Goal: Information Seeking & Learning: Check status

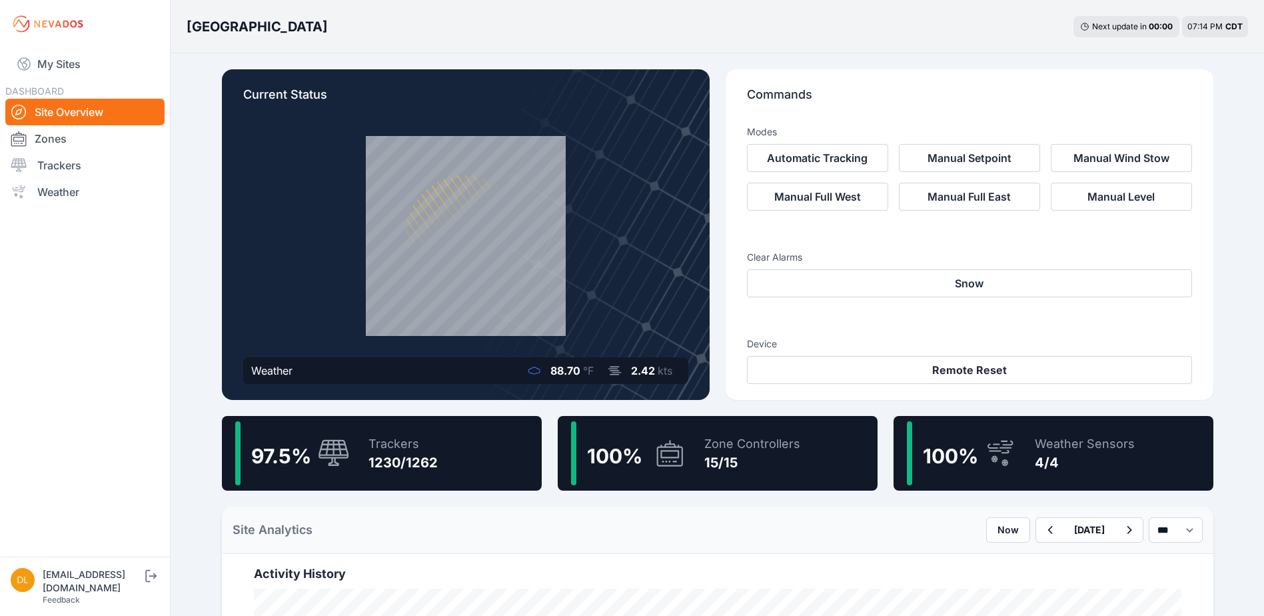
scroll to position [133, 0]
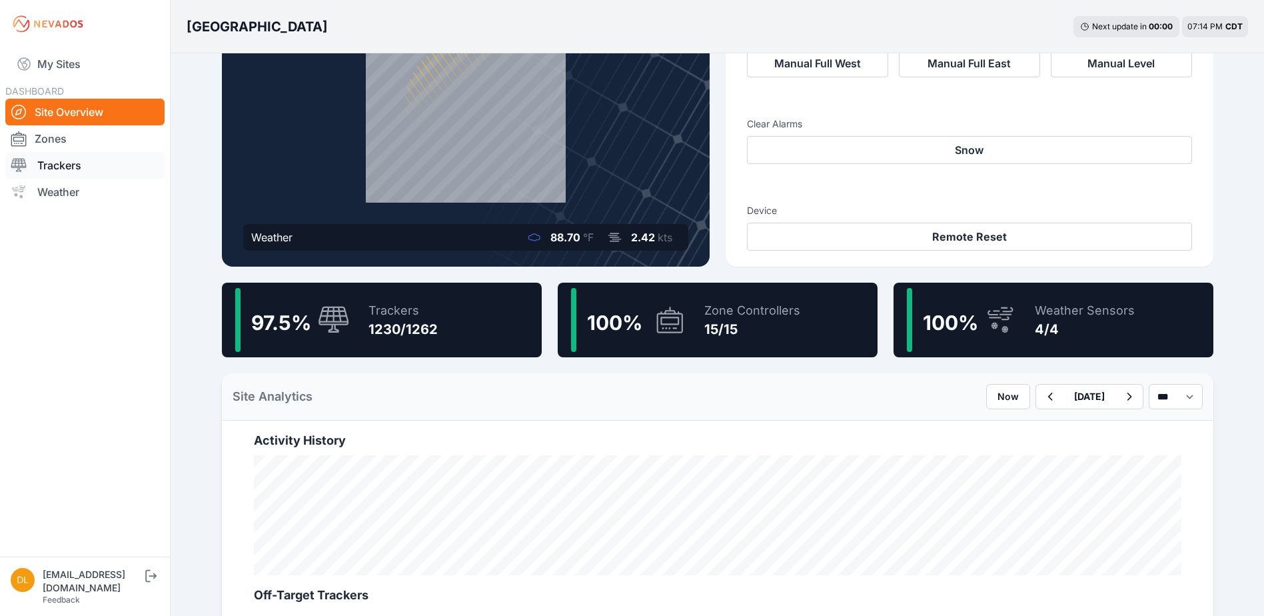
click at [83, 165] on link "Trackers" at bounding box center [84, 165] width 159 height 27
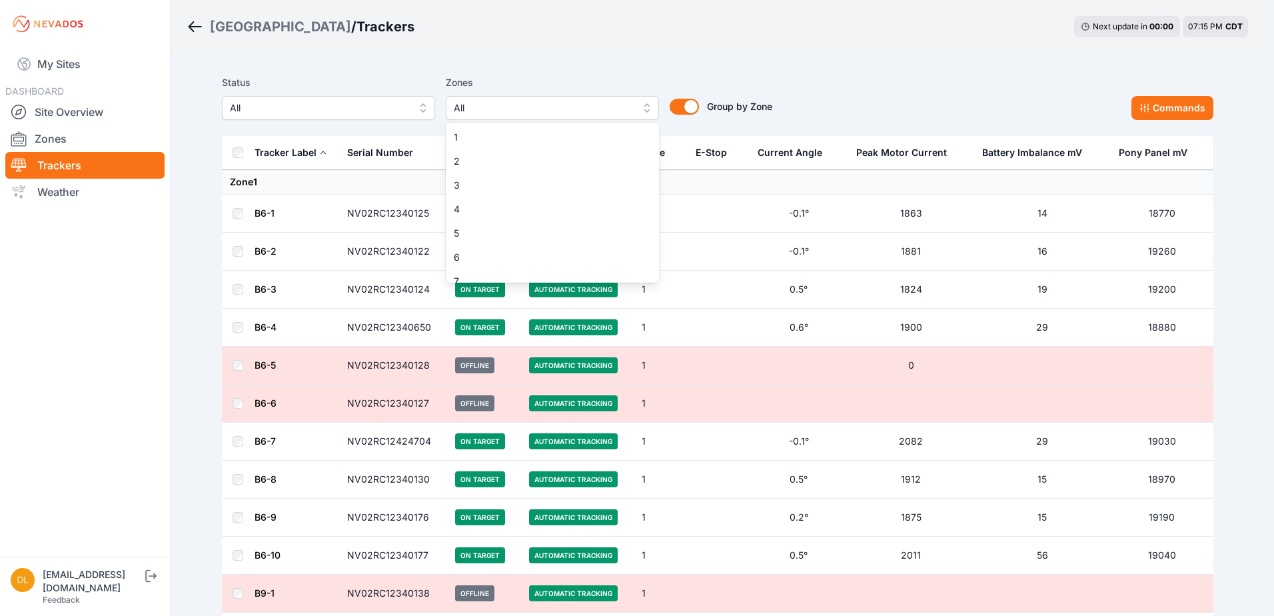
click at [523, 112] on span "All" at bounding box center [543, 108] width 179 height 16
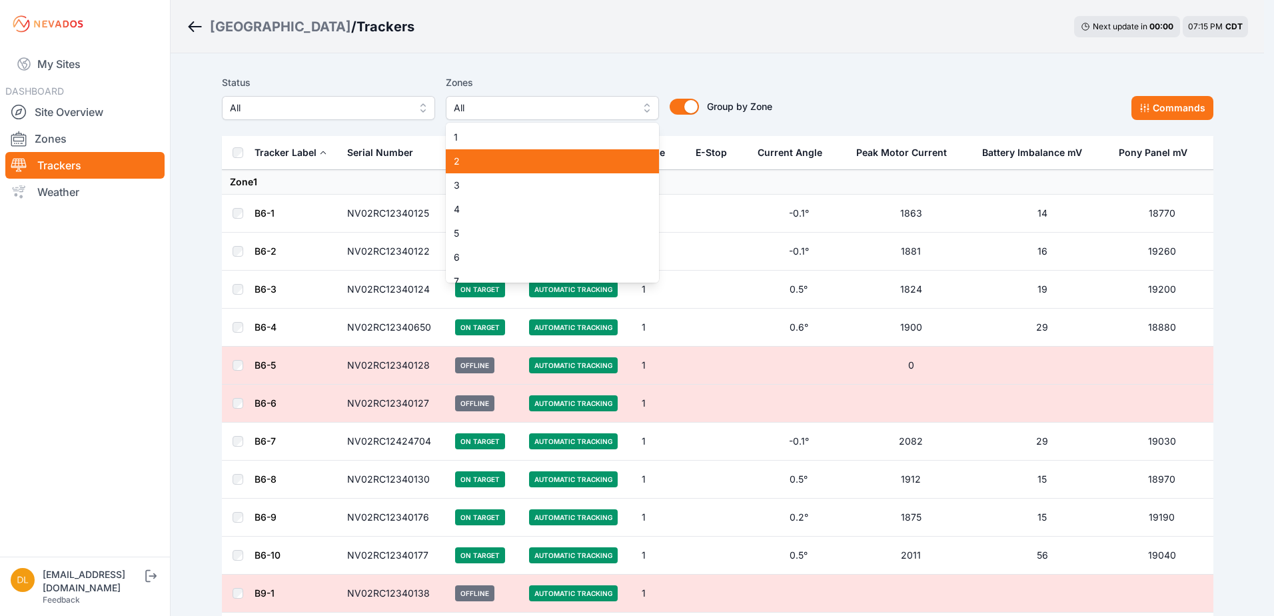
click at [516, 160] on span "2" at bounding box center [544, 161] width 181 height 13
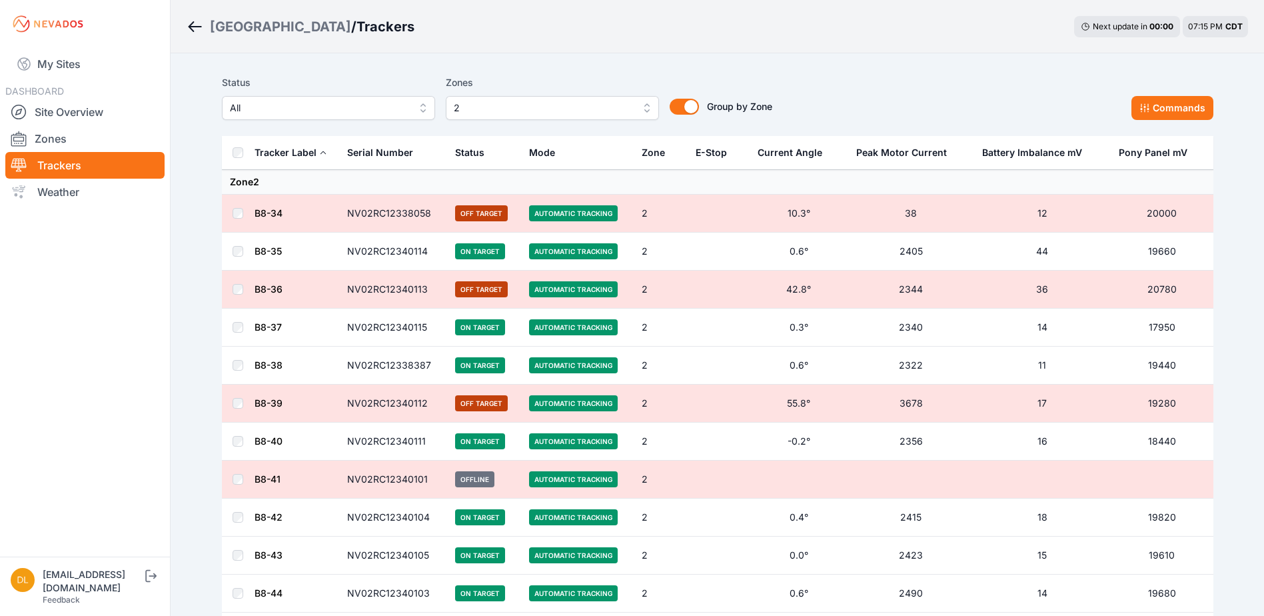
click at [535, 106] on span "2" at bounding box center [543, 108] width 179 height 16
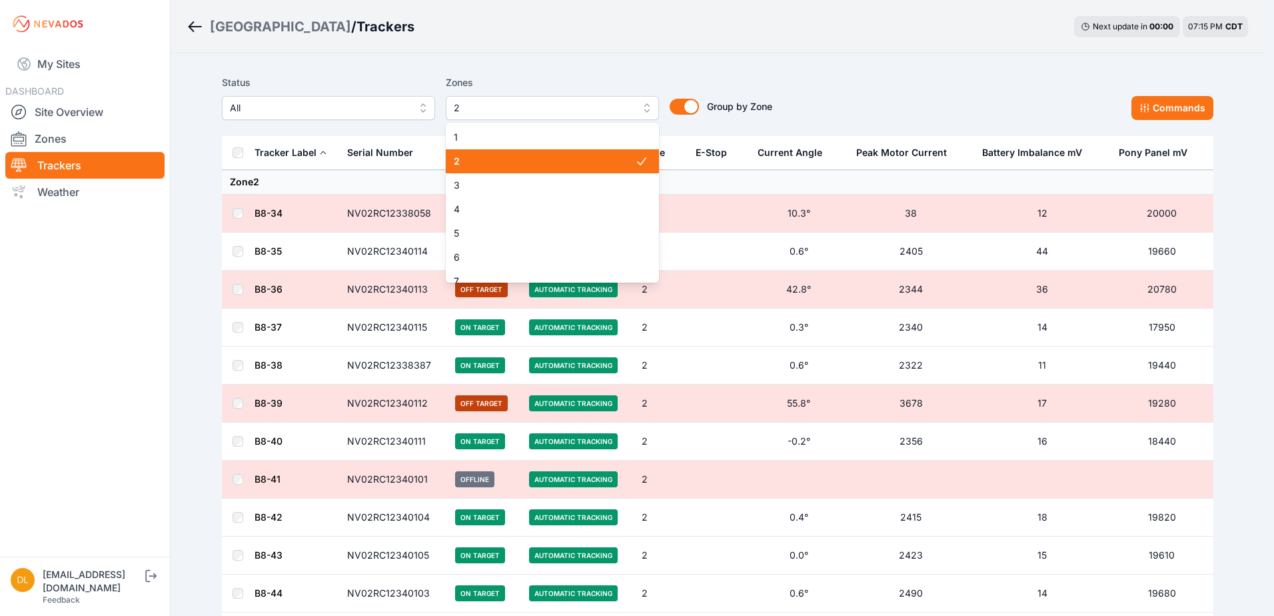
click at [519, 165] on span "2" at bounding box center [544, 161] width 181 height 13
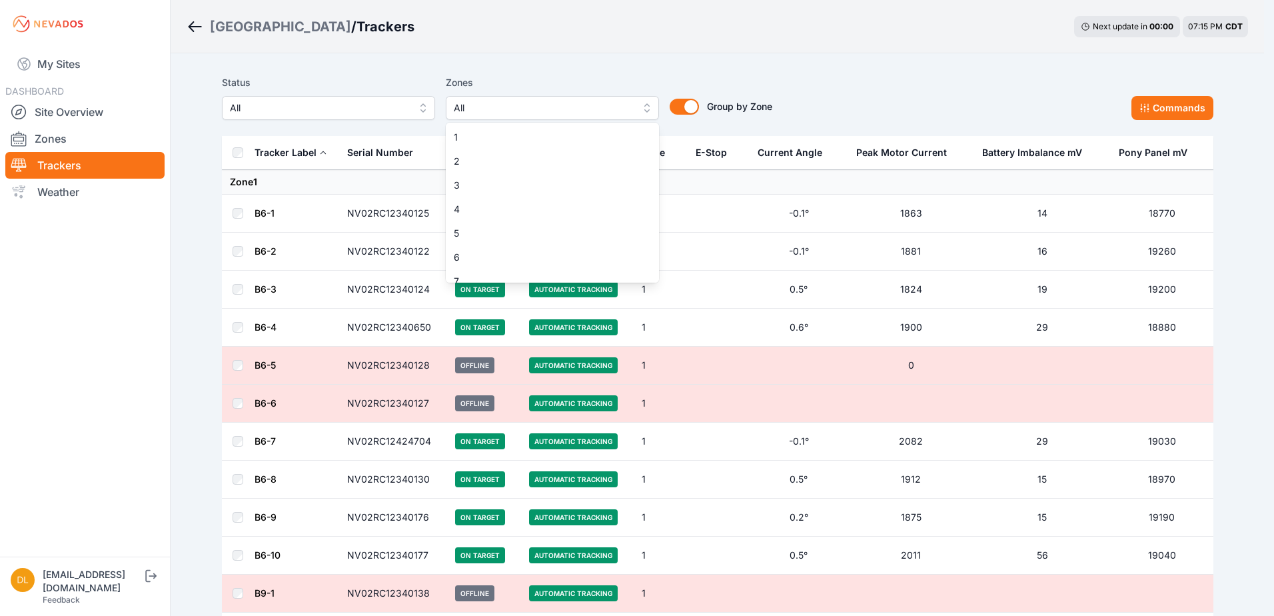
scroll to position [133, 0]
click at [526, 197] on span "9" at bounding box center [544, 195] width 181 height 13
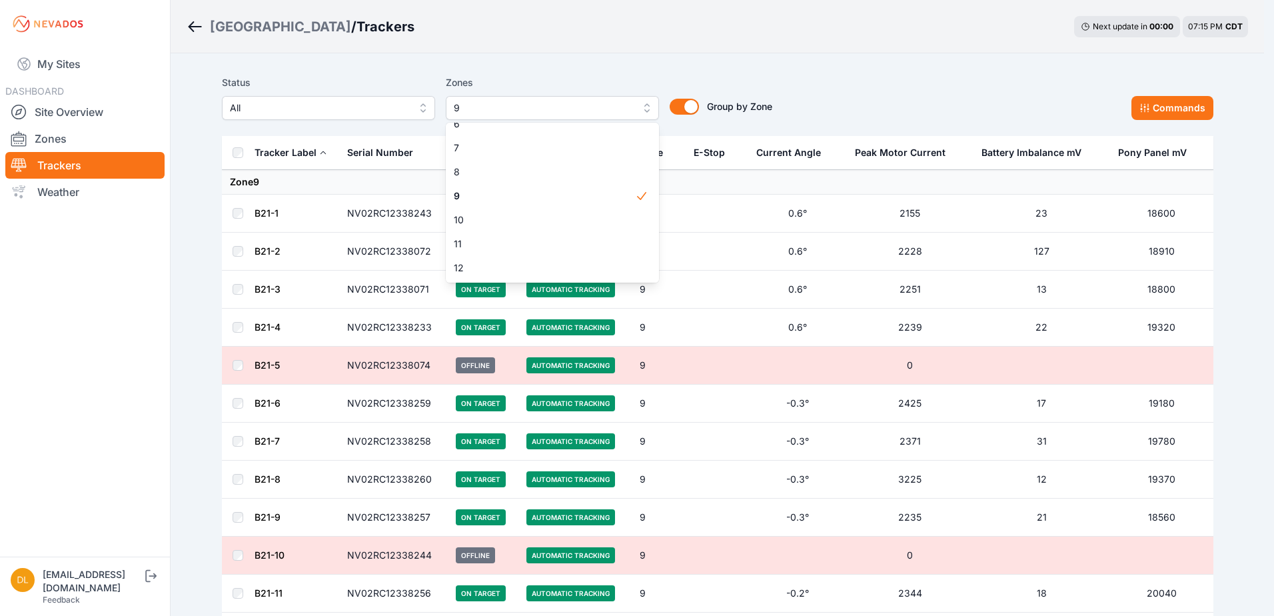
click at [536, 109] on span "9" at bounding box center [543, 108] width 179 height 16
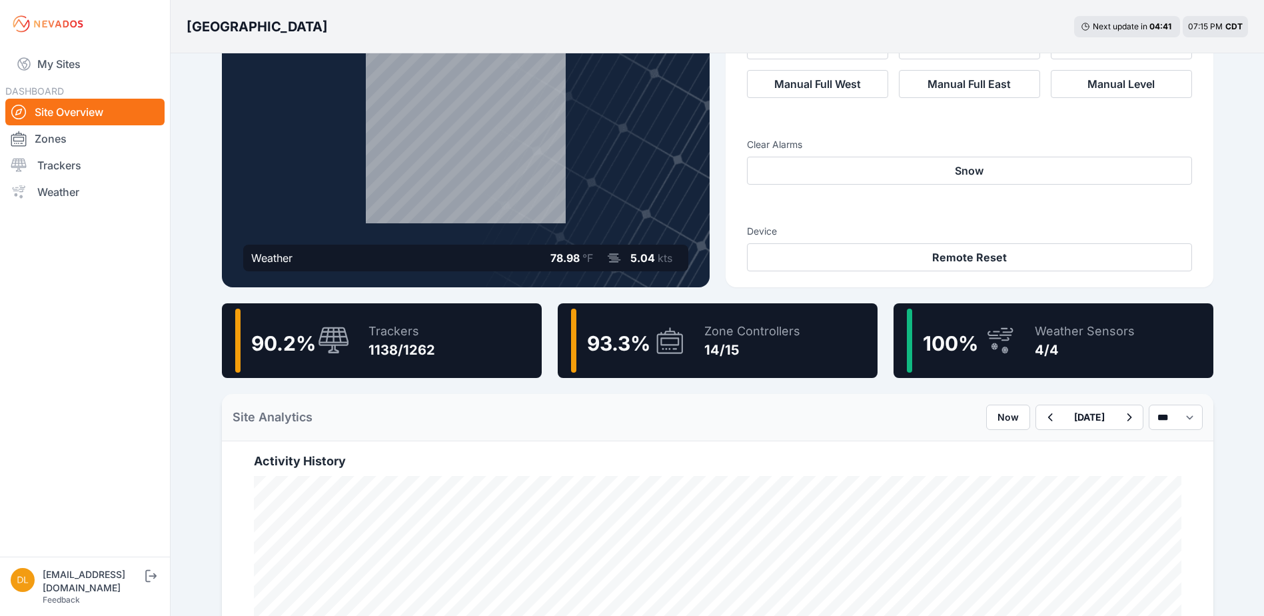
scroll to position [133, 0]
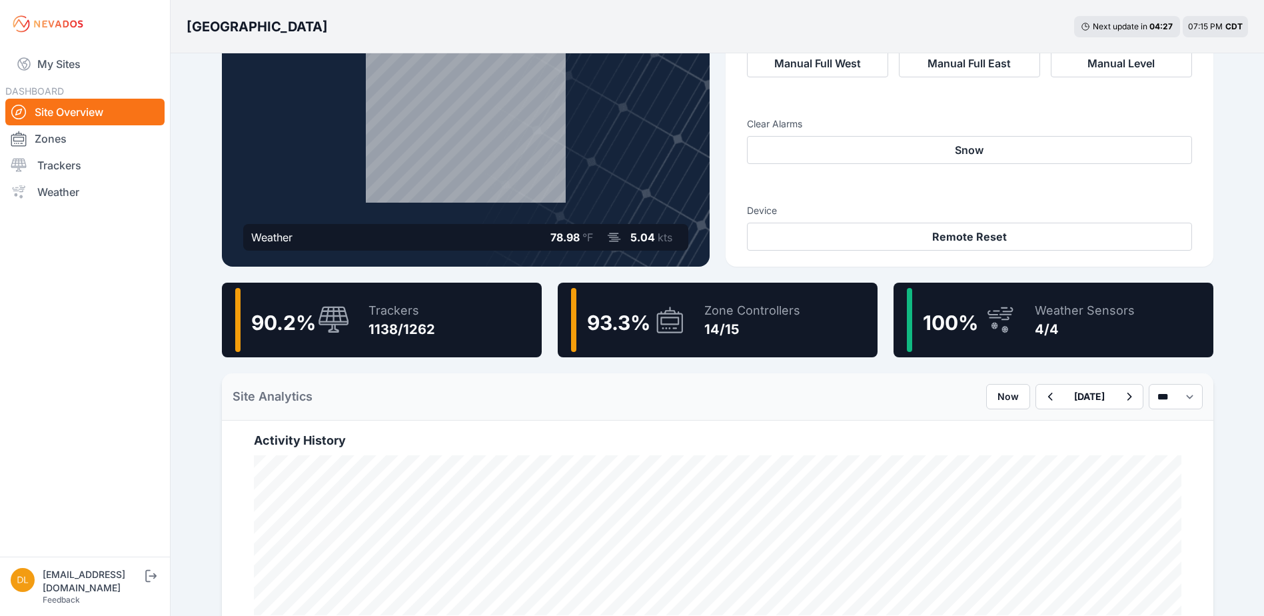
click at [648, 314] on span "93.3 %" at bounding box center [618, 323] width 63 height 24
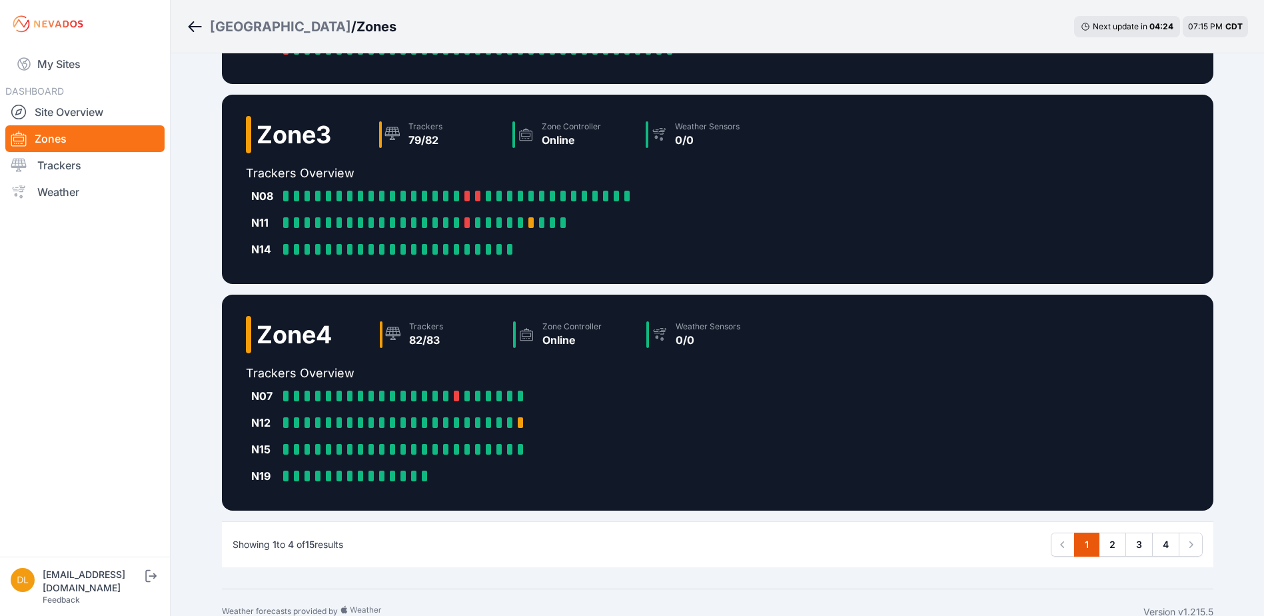
scroll to position [447, 0]
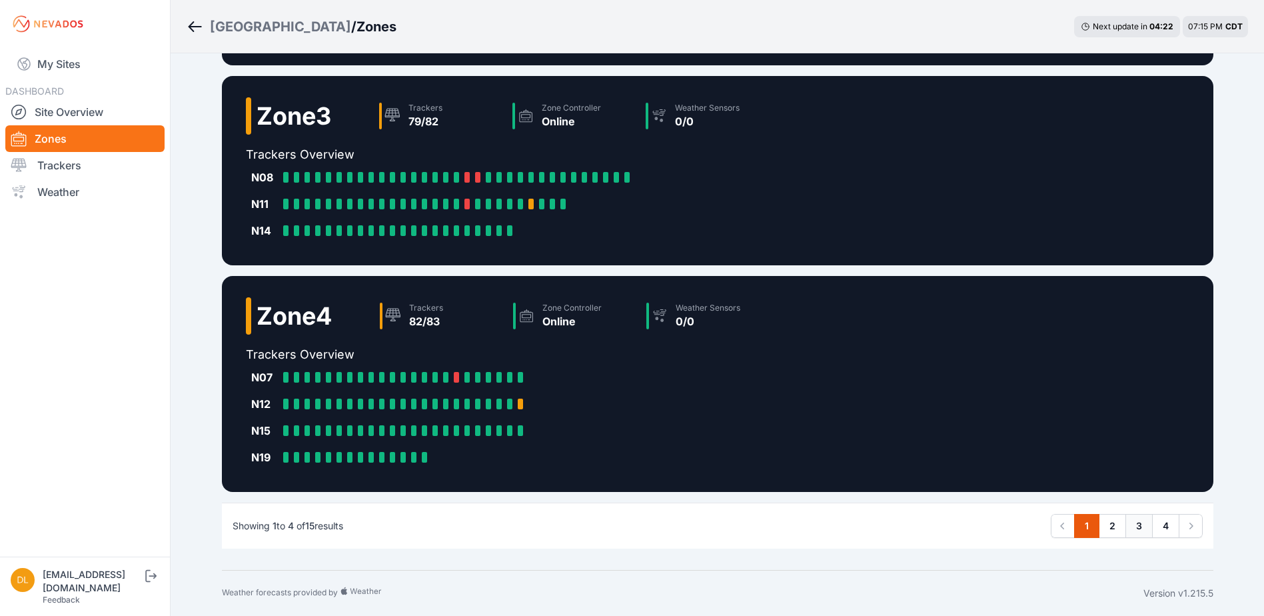
click at [1126, 526] on link "3" at bounding box center [1139, 526] width 27 height 24
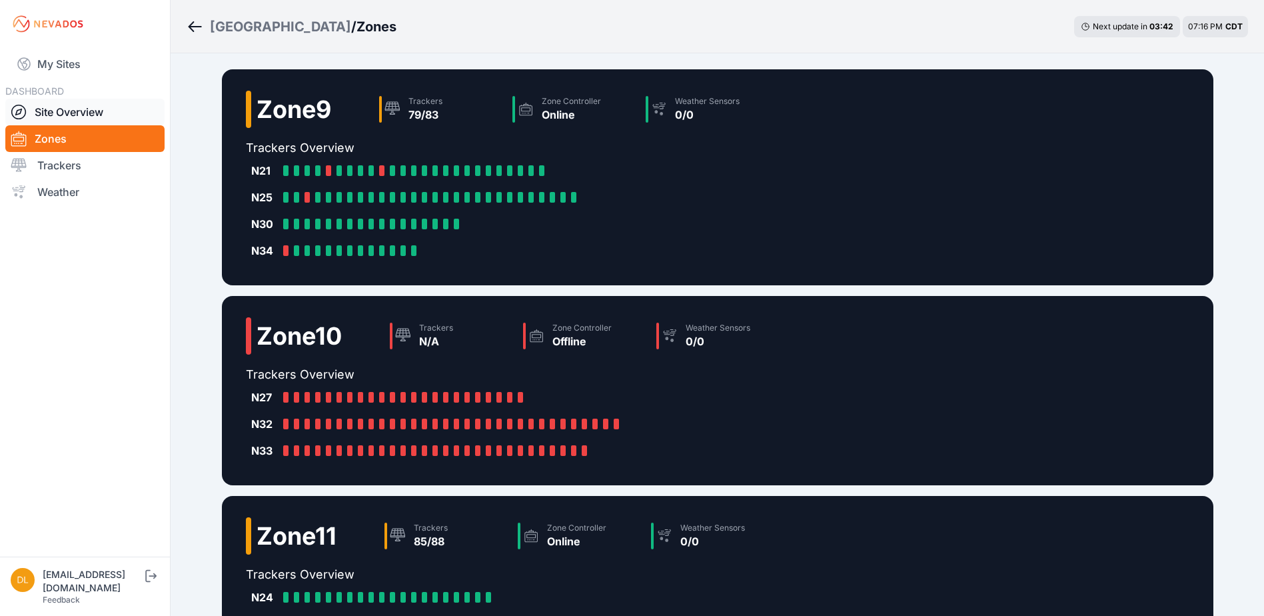
click at [102, 113] on link "Site Overview" at bounding box center [84, 112] width 159 height 27
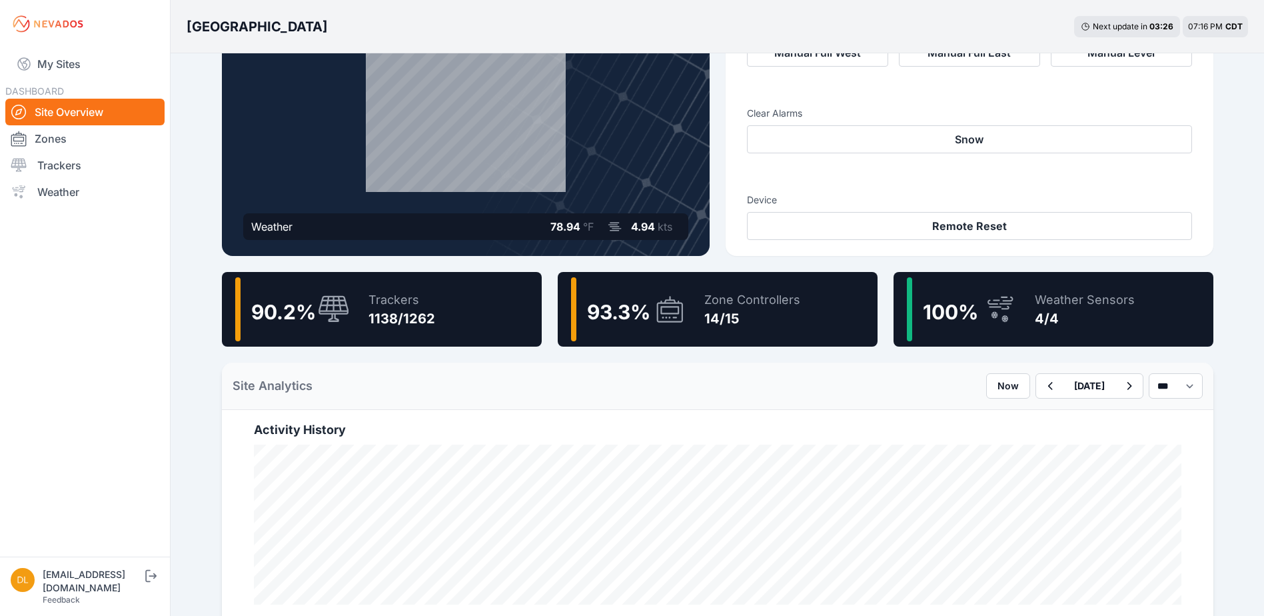
scroll to position [200, 0]
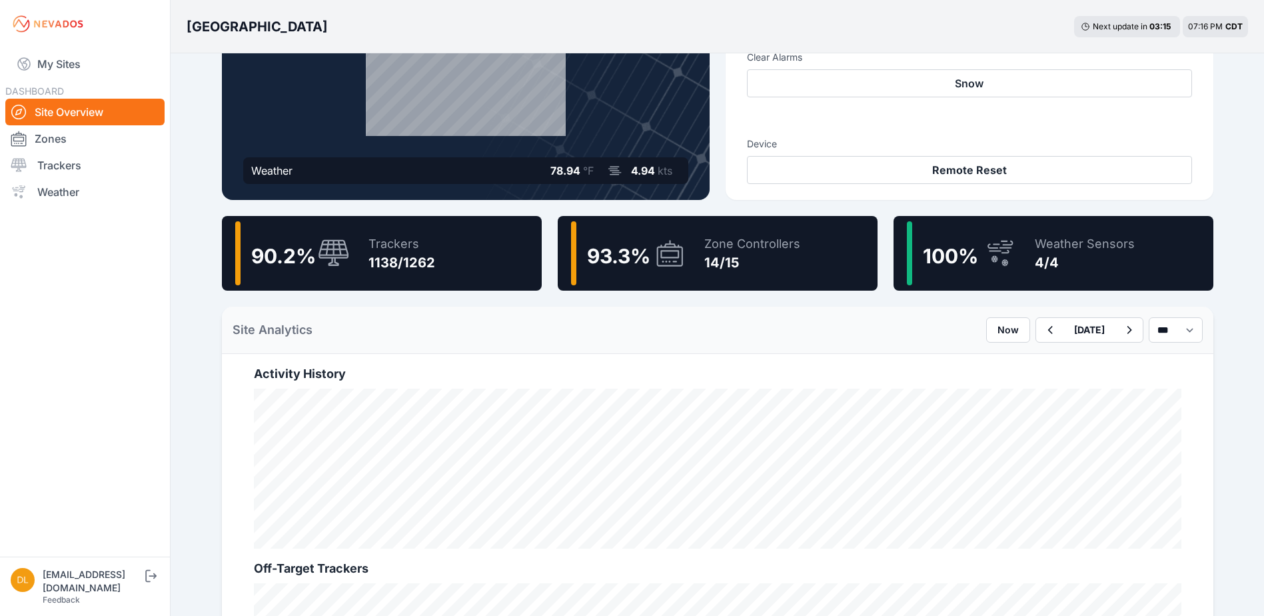
click at [782, 254] on div "14/15" at bounding box center [752, 262] width 96 height 19
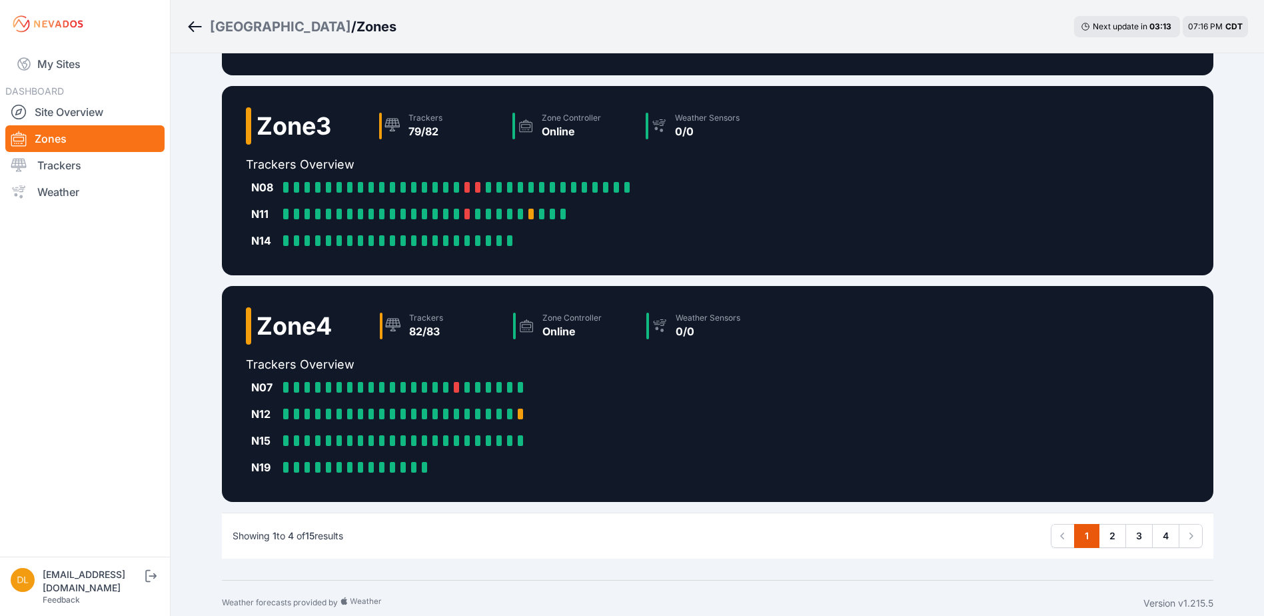
scroll to position [447, 0]
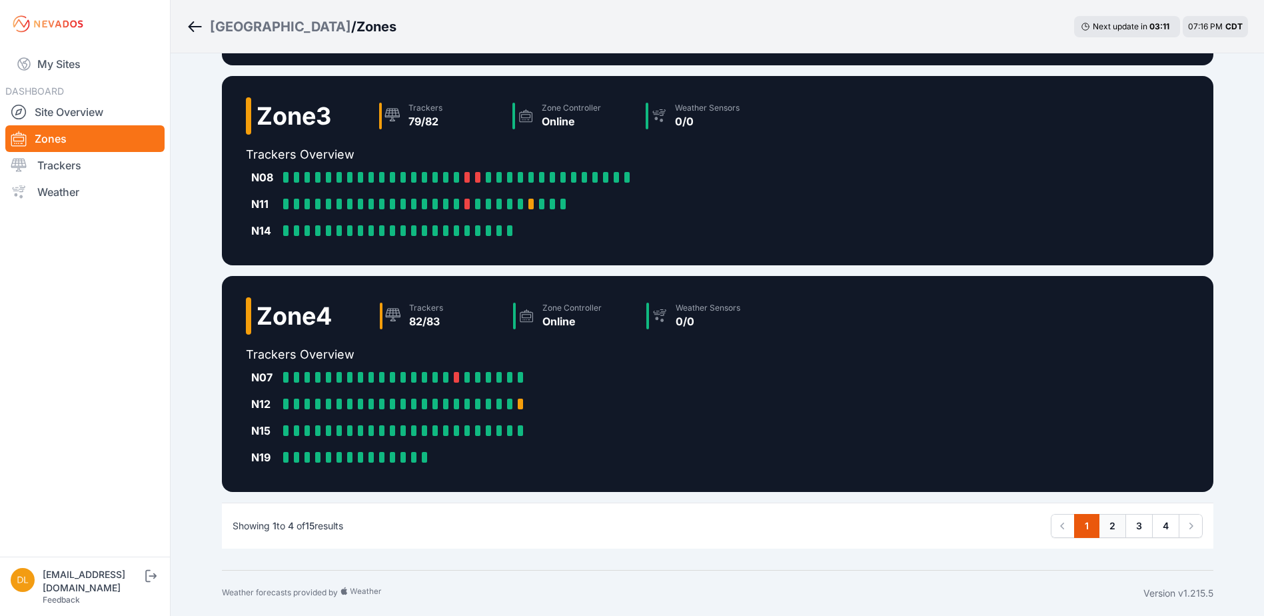
click at [1114, 531] on link "2" at bounding box center [1112, 526] width 27 height 24
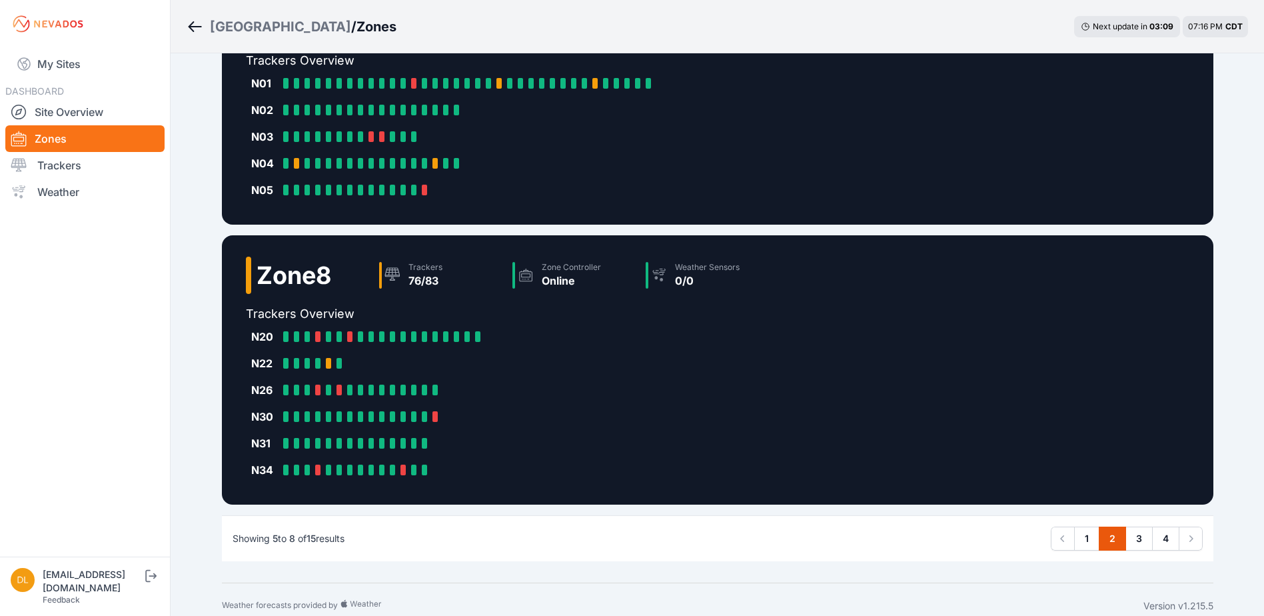
scroll to position [526, 0]
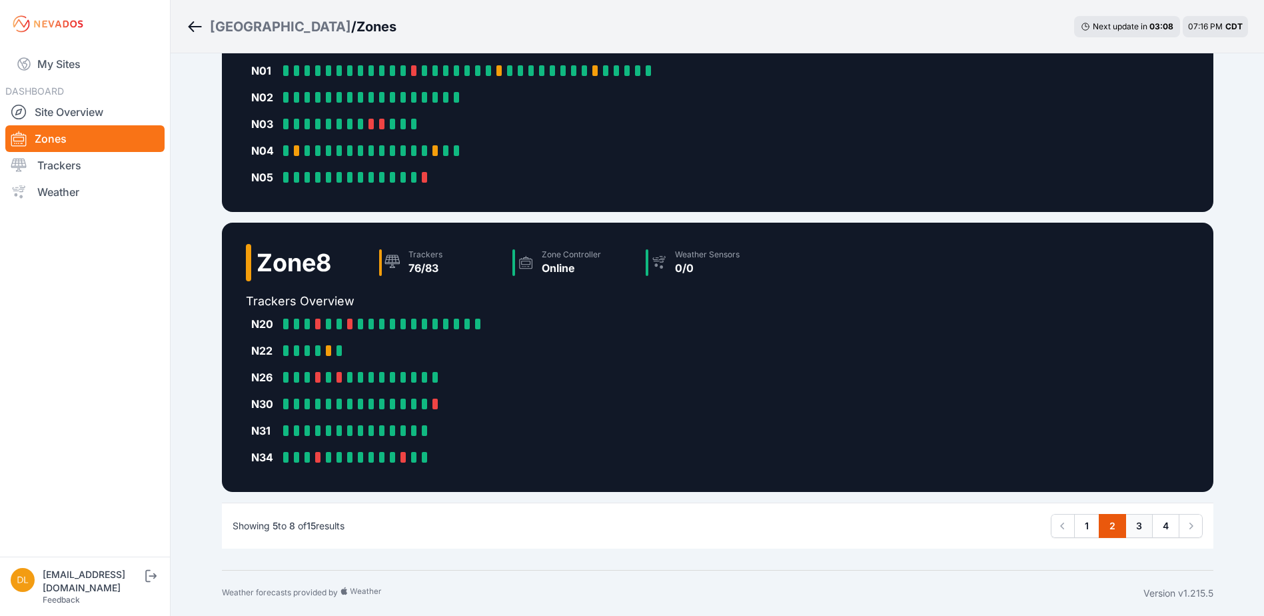
click at [1140, 523] on link "3" at bounding box center [1139, 526] width 27 height 24
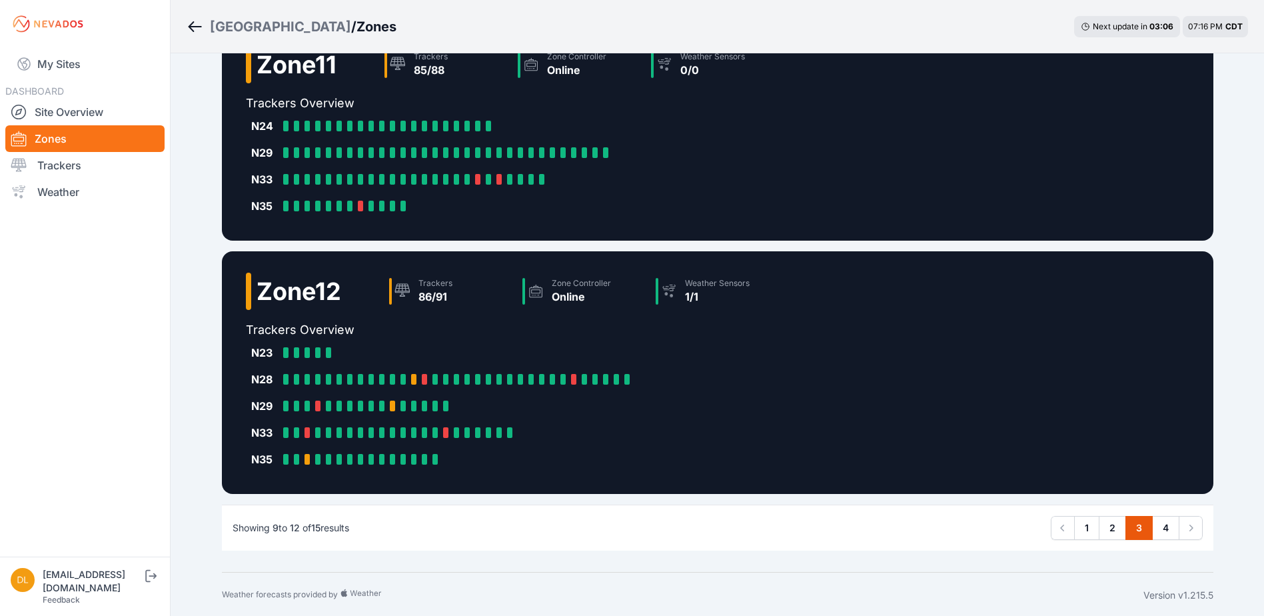
scroll to position [473, 0]
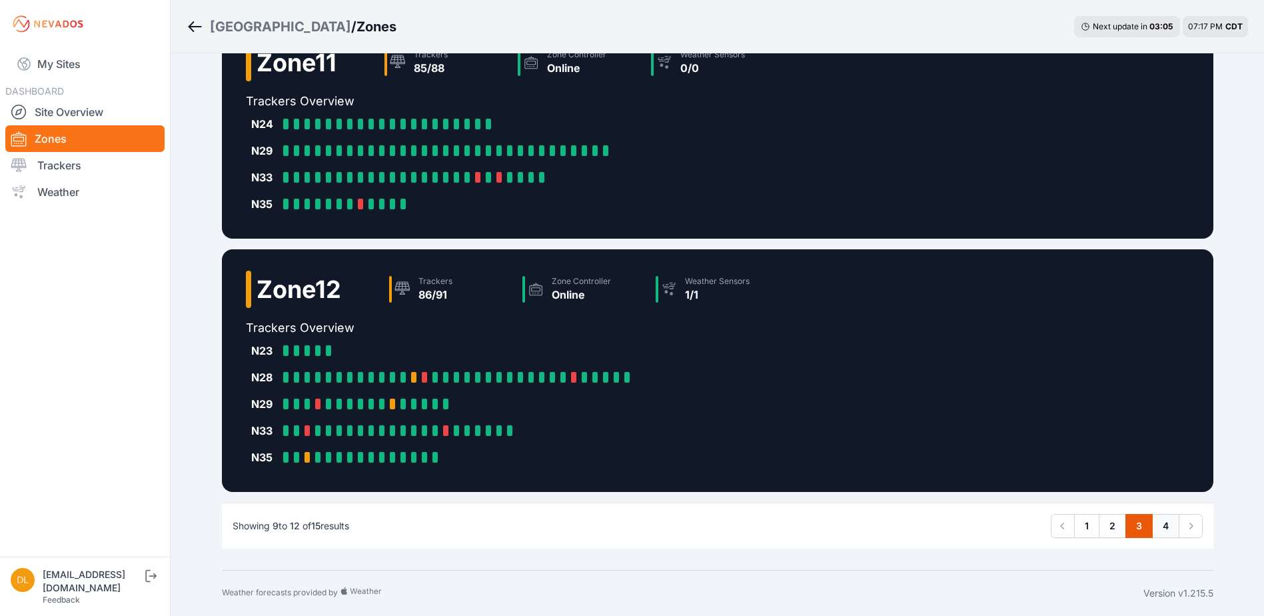
click at [1165, 516] on link "4" at bounding box center [1165, 526] width 27 height 24
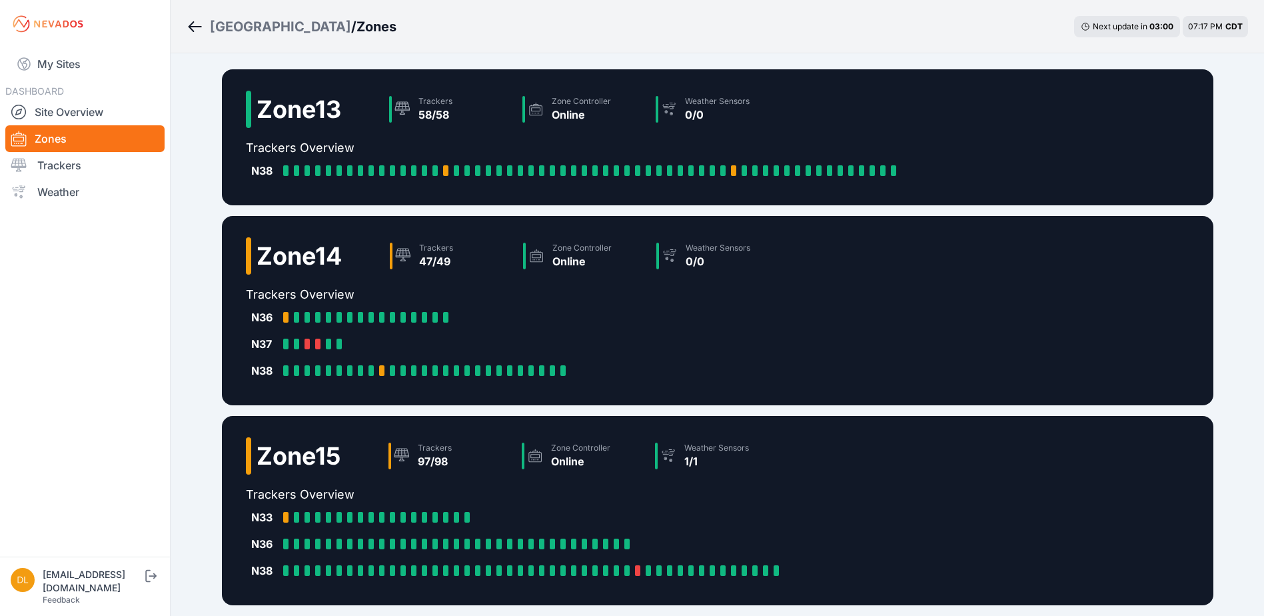
scroll to position [113, 0]
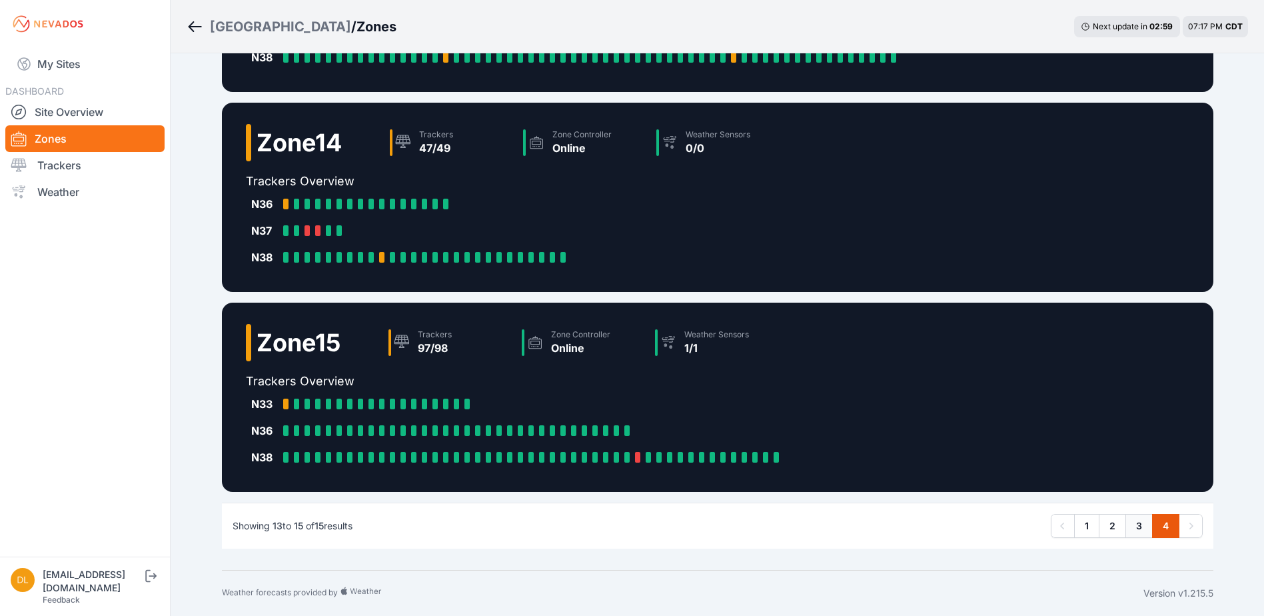
click at [1136, 522] on link "3" at bounding box center [1139, 526] width 27 height 24
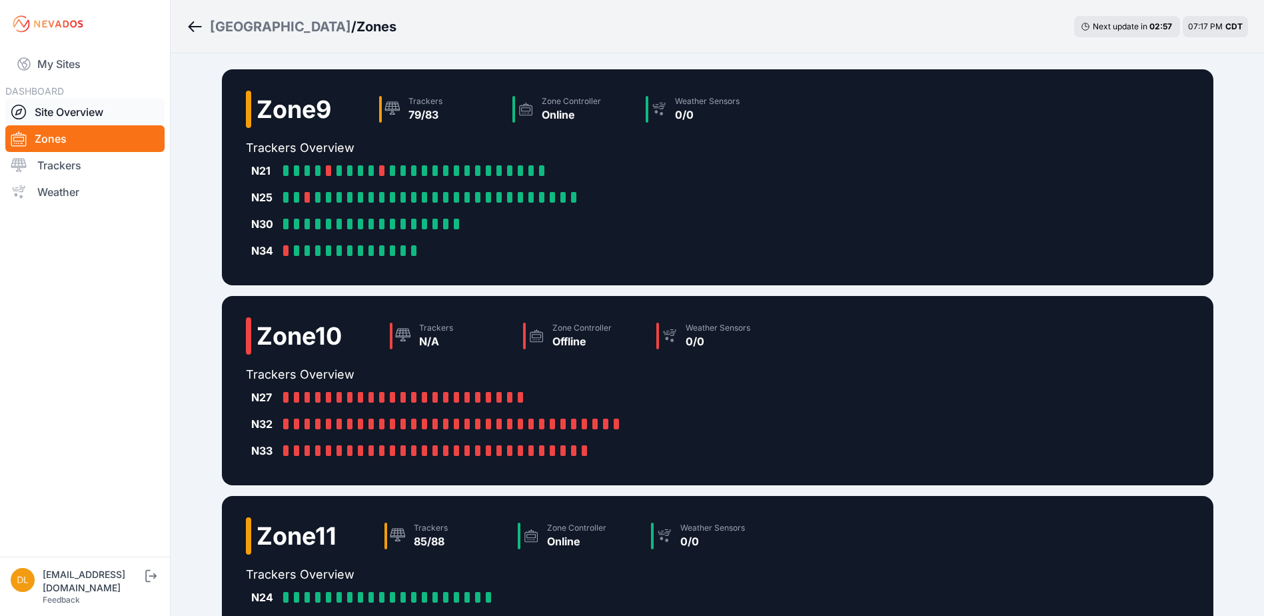
click at [95, 109] on link "Site Overview" at bounding box center [84, 112] width 159 height 27
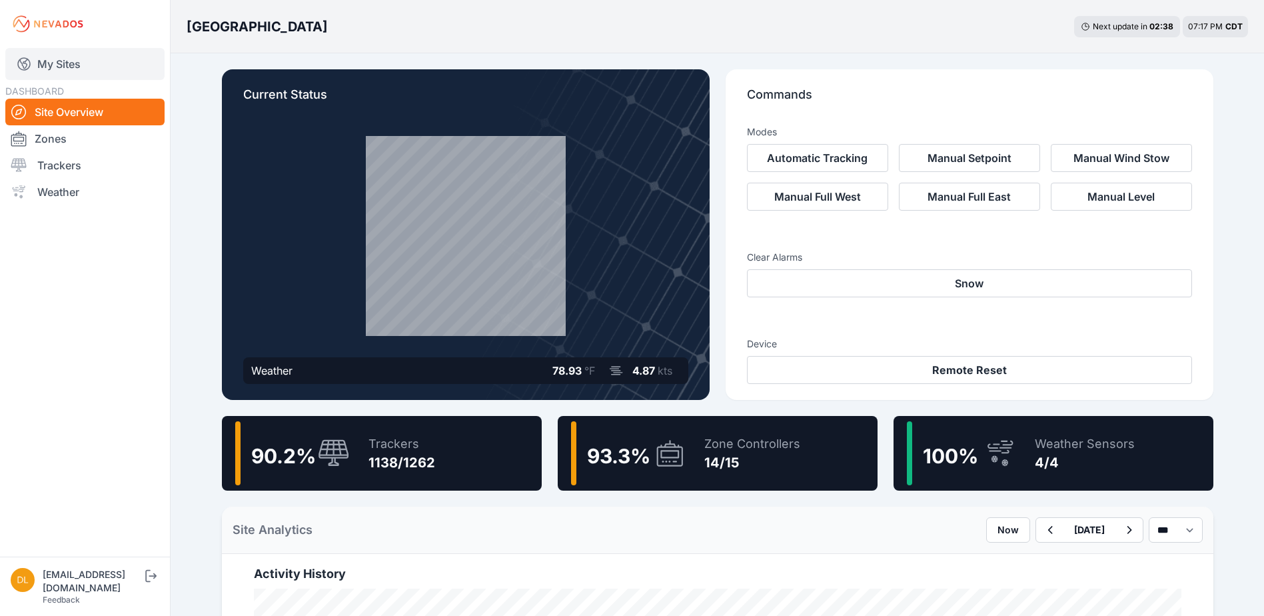
click at [77, 57] on link "My Sites" at bounding box center [84, 64] width 159 height 32
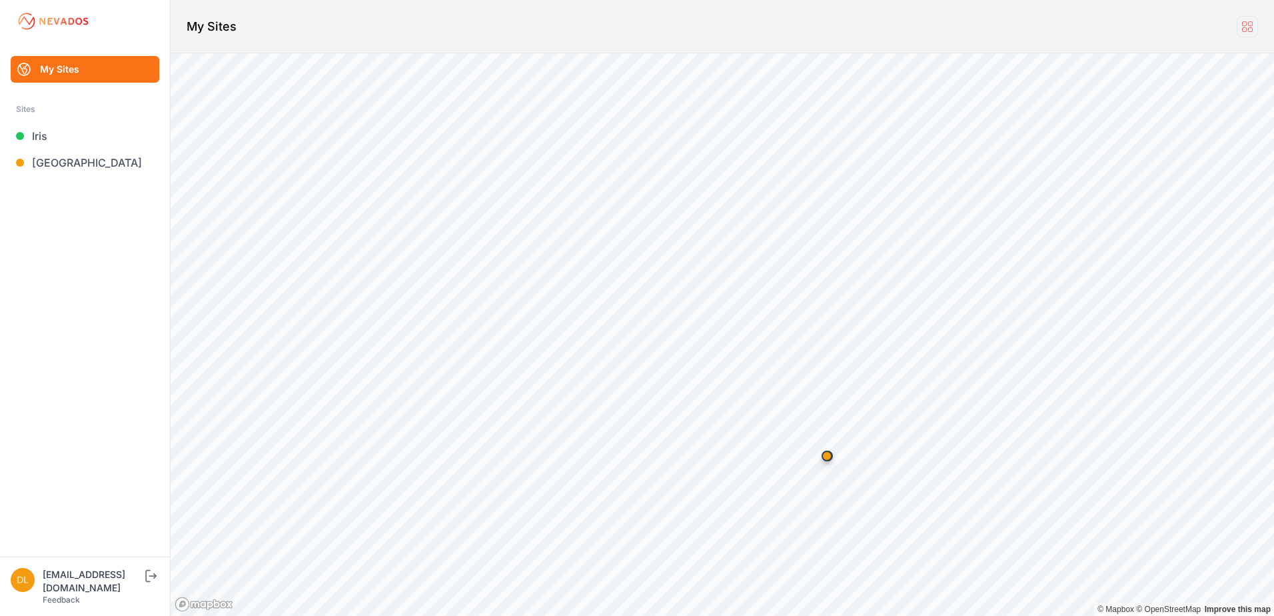
click at [1246, 29] on icon at bounding box center [1247, 26] width 15 height 15
